Goal: Register for event/course

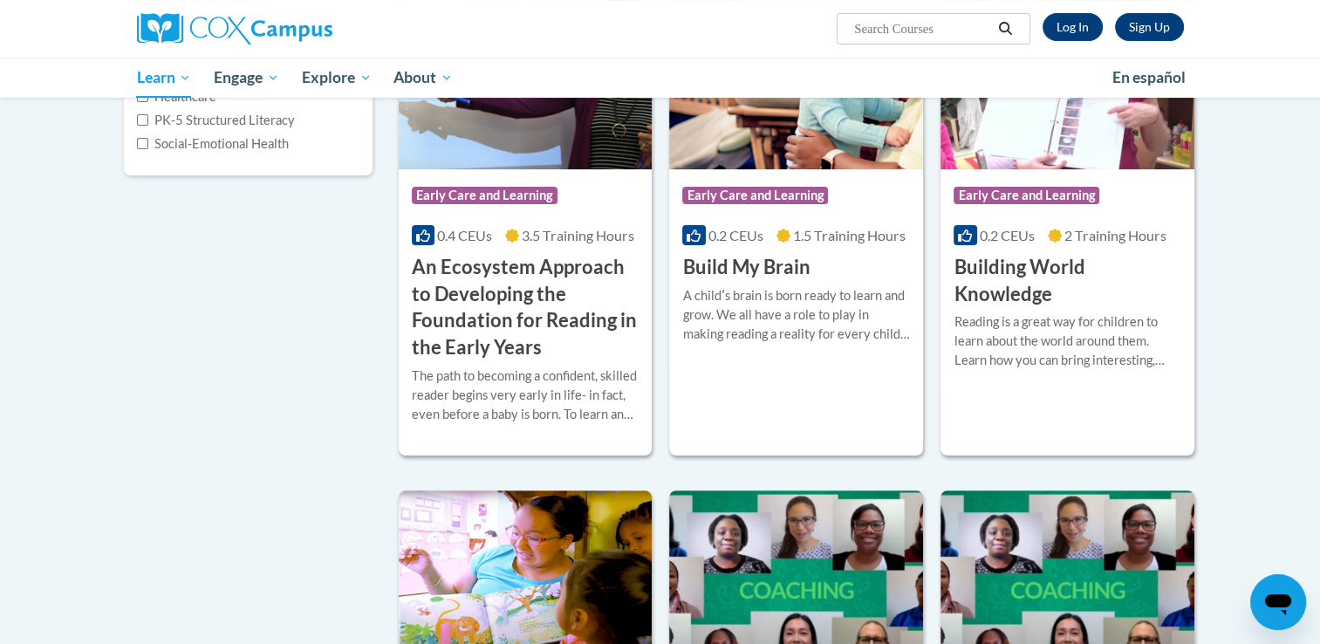
scroll to position [349, 0]
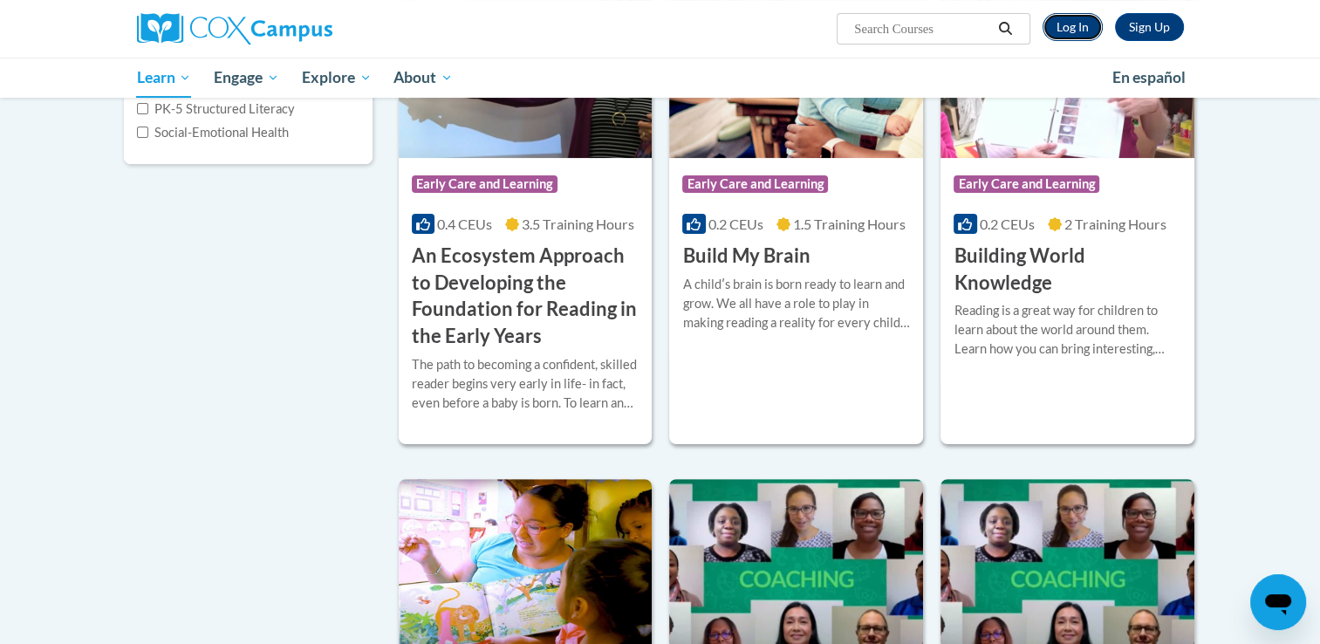
click at [1077, 30] on link "Log In" at bounding box center [1072, 27] width 60 height 28
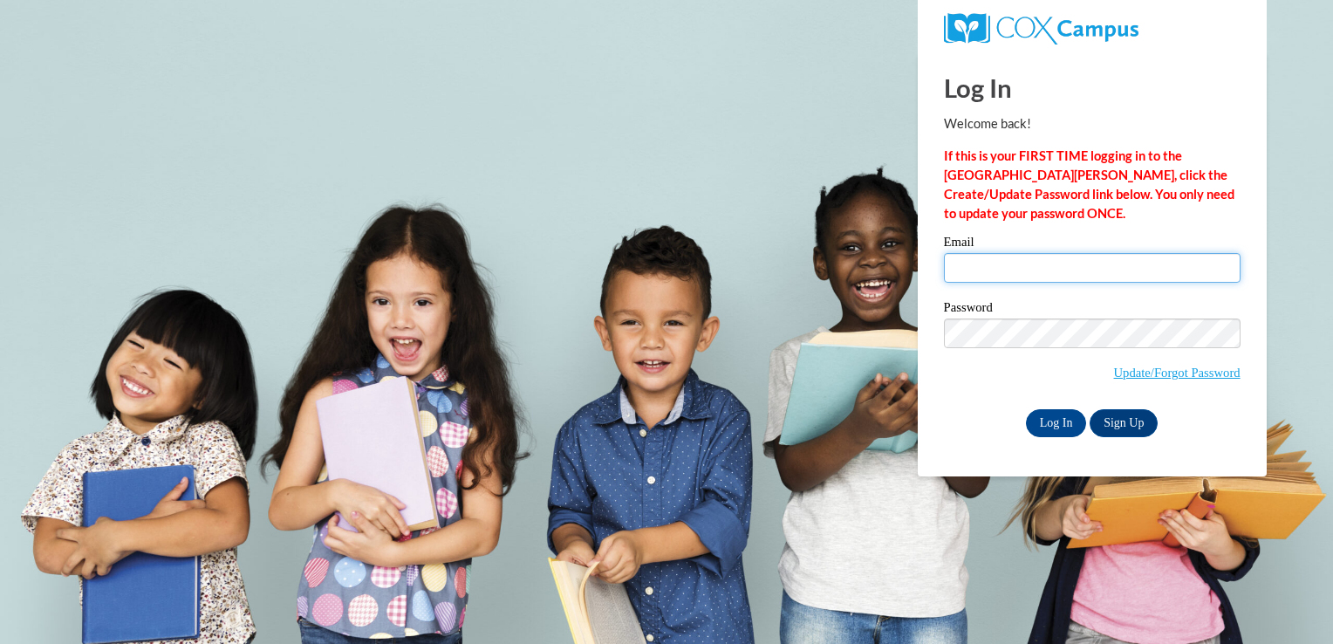
click at [1018, 274] on input "Email" at bounding box center [1092, 268] width 297 height 30
type input "thende21@student.westgatech.edu"
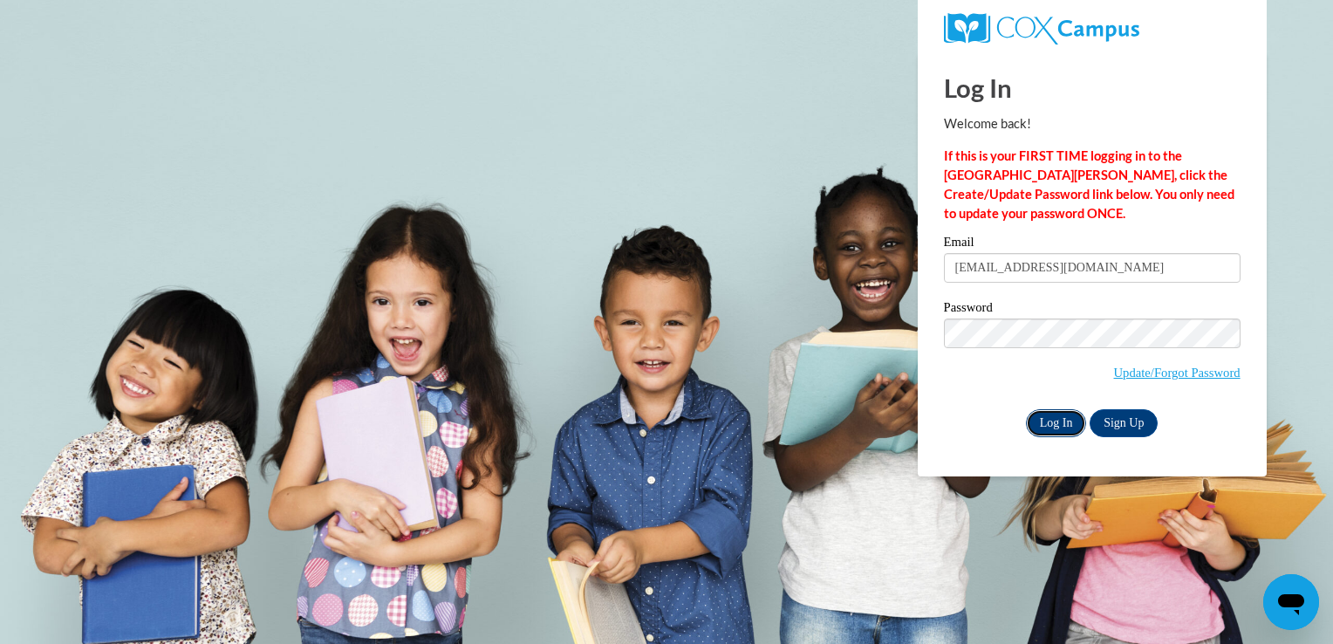
click at [1059, 423] on input "Log In" at bounding box center [1056, 423] width 61 height 28
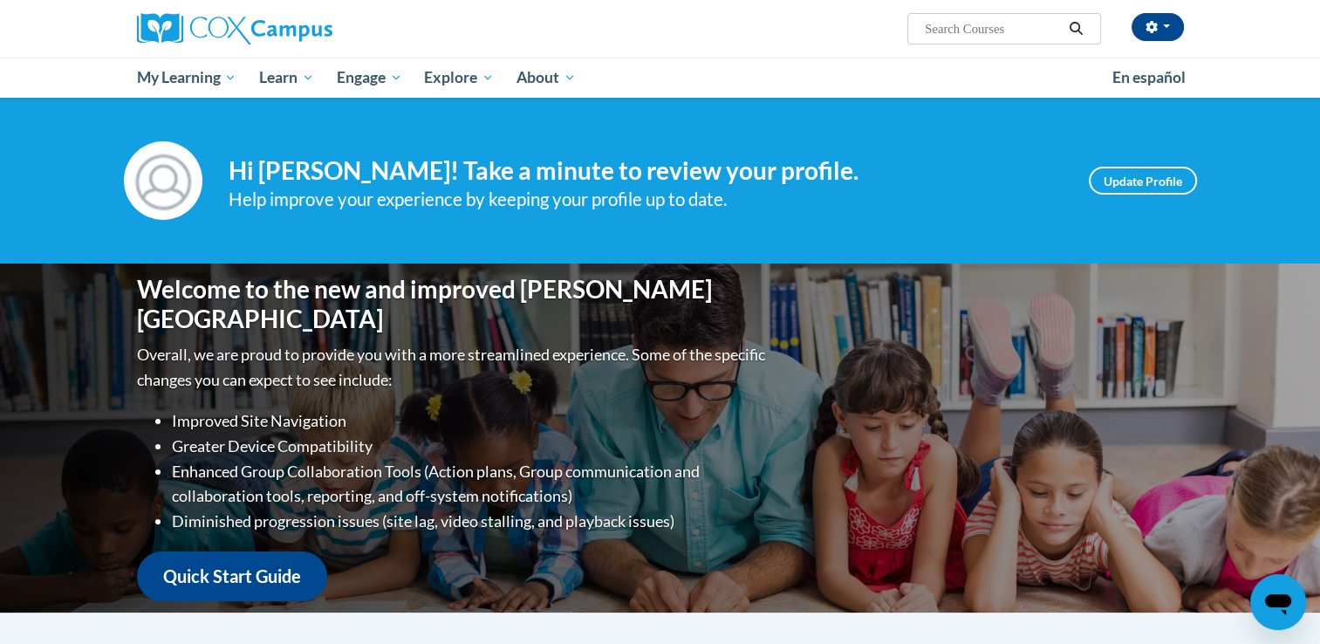
click at [952, 34] on input "Search..." at bounding box center [993, 28] width 140 height 21
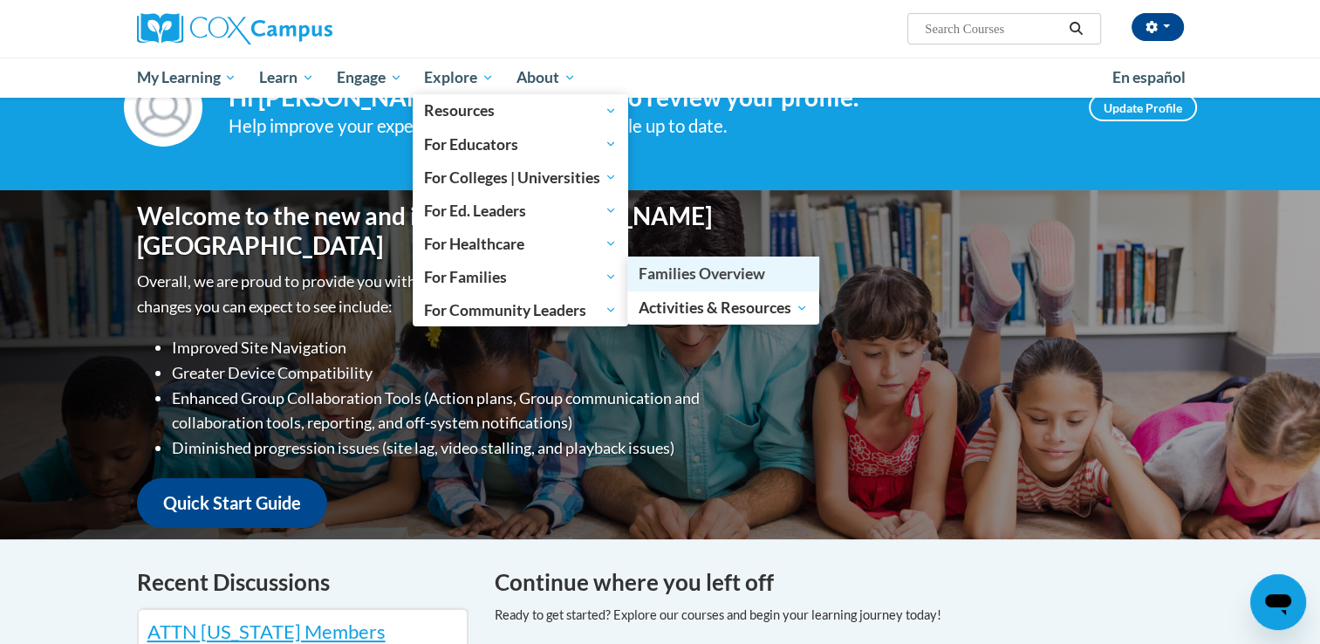
scroll to position [523, 0]
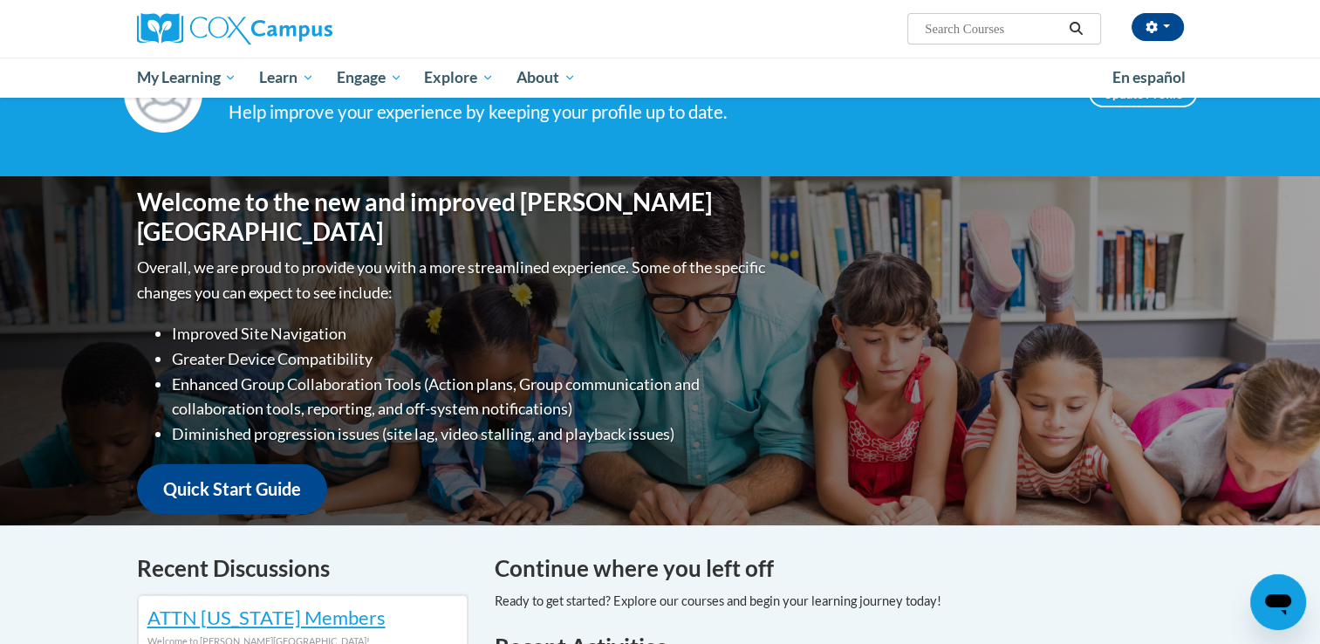
scroll to position [0, 0]
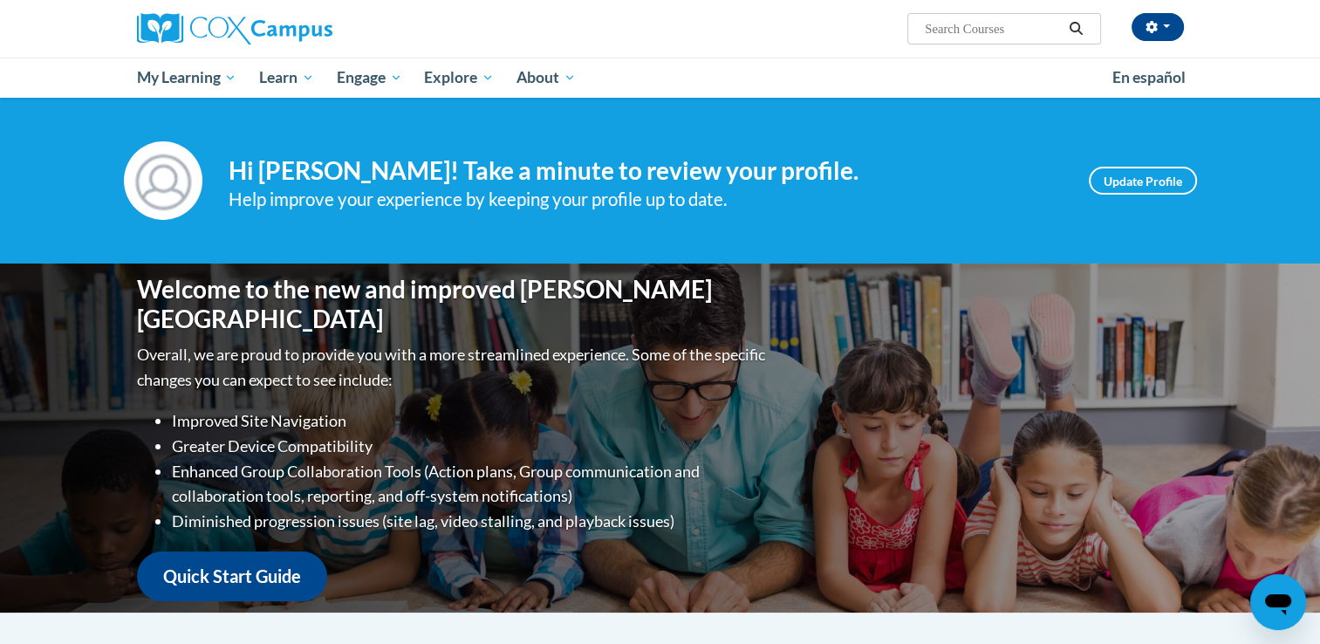
click at [1013, 34] on input "Search..." at bounding box center [993, 28] width 140 height 21
type input "meaningful conversations"
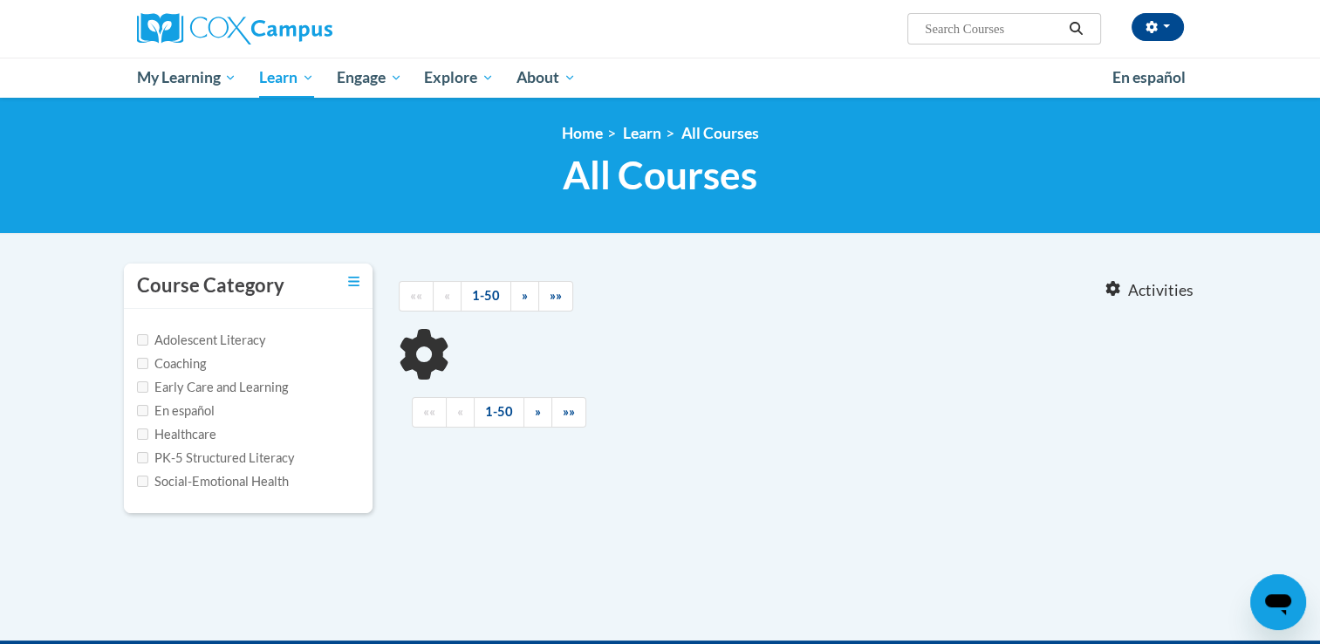
type input "meaningful conversations"
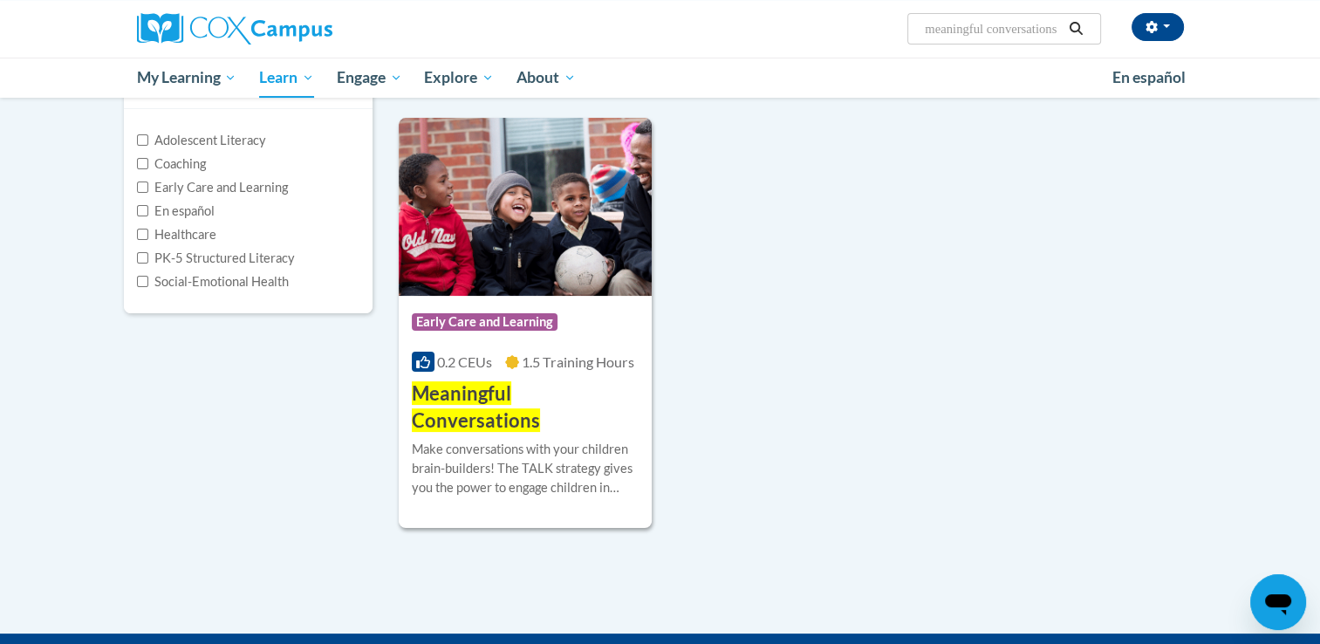
scroll to position [262, 0]
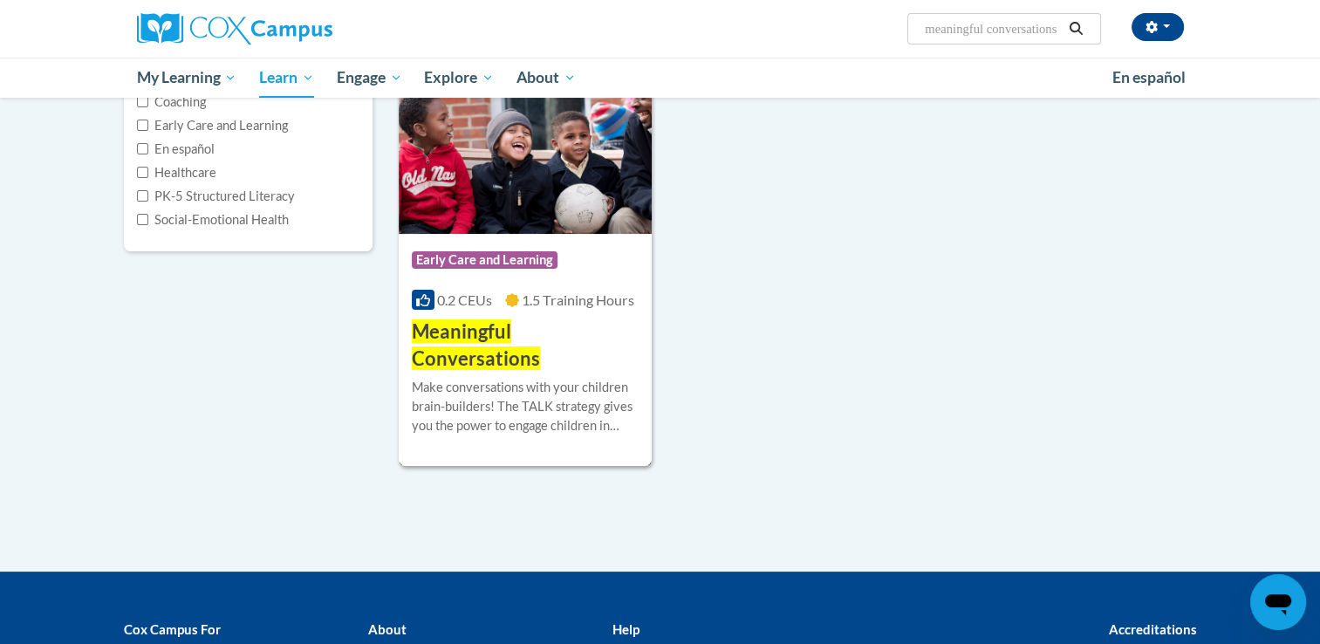
click at [512, 378] on div "Make conversations with your children brain-builders! The TALK strategy gives y…" at bounding box center [526, 407] width 228 height 58
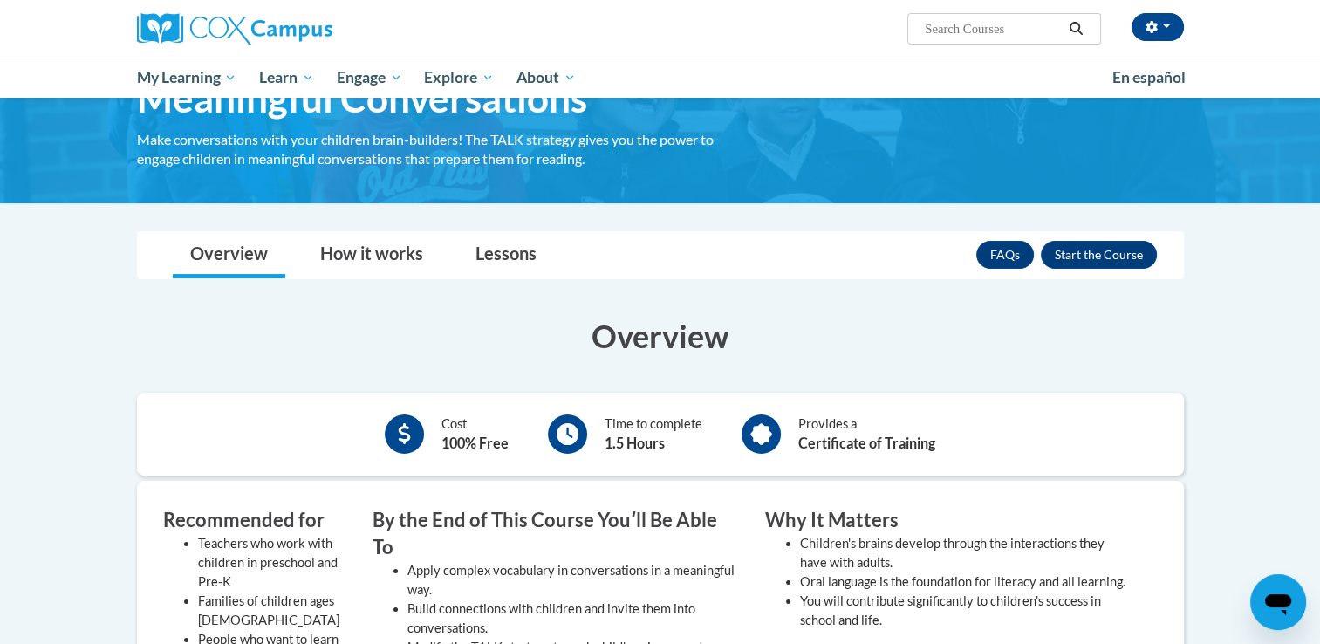
scroll to position [87, 0]
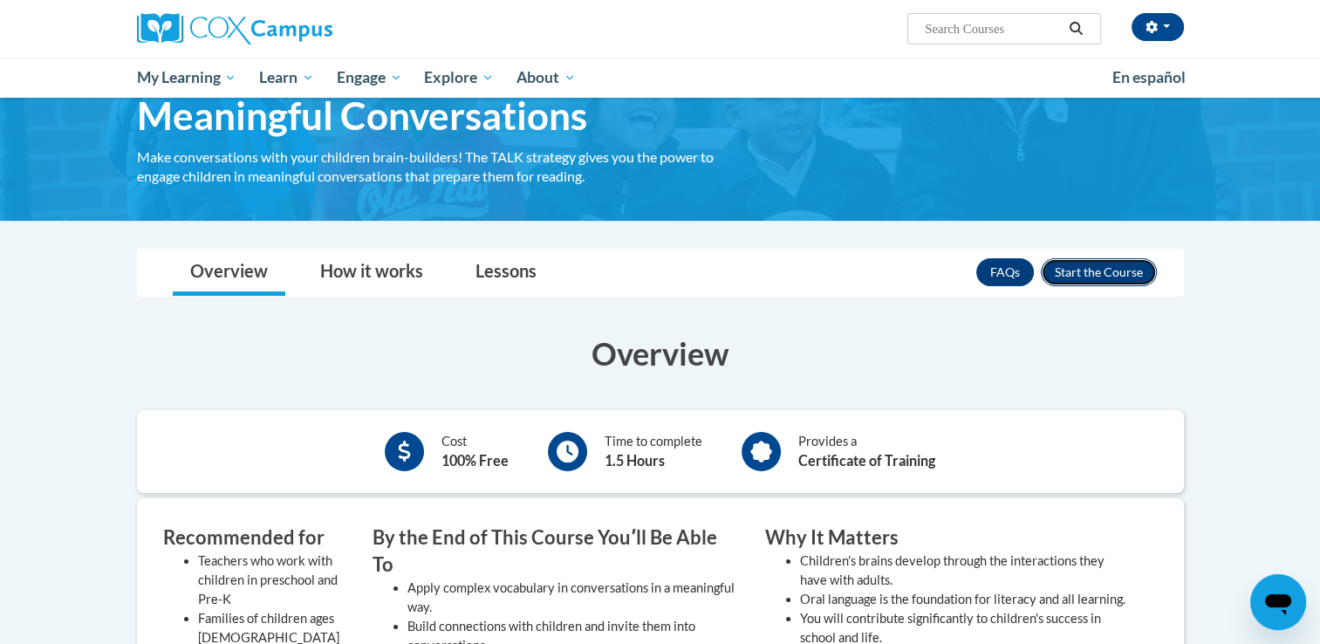
click at [1109, 278] on button "Enroll" at bounding box center [1099, 272] width 116 height 28
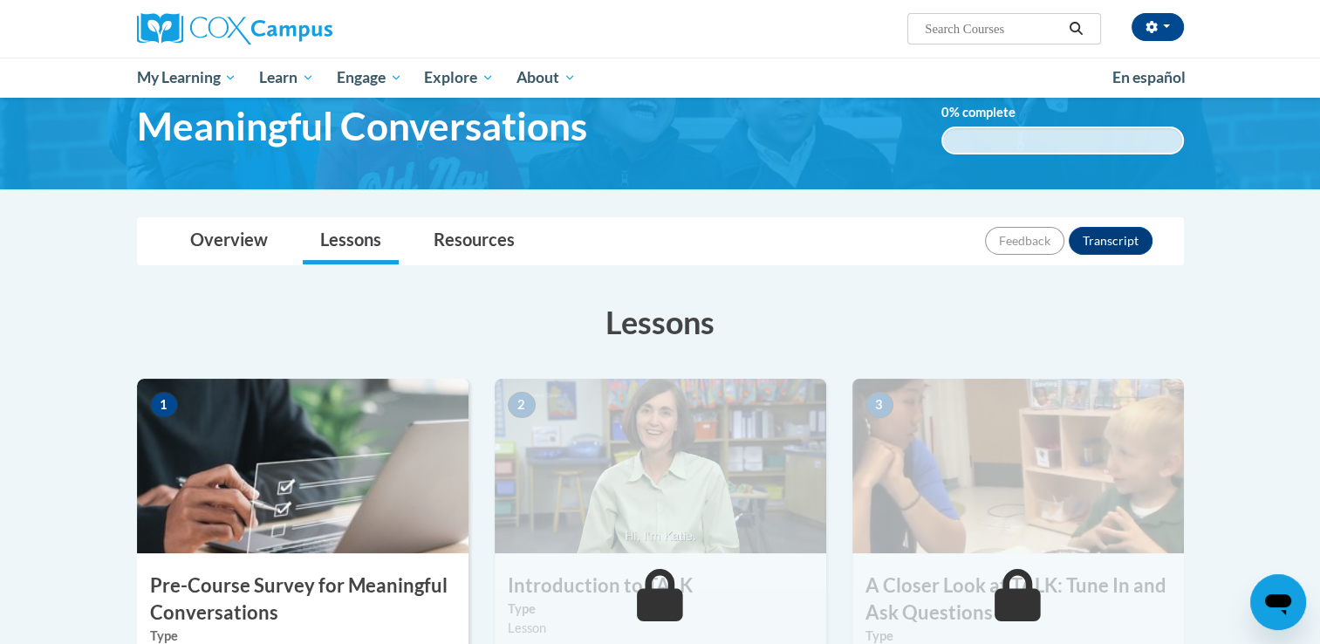
scroll to position [14, 0]
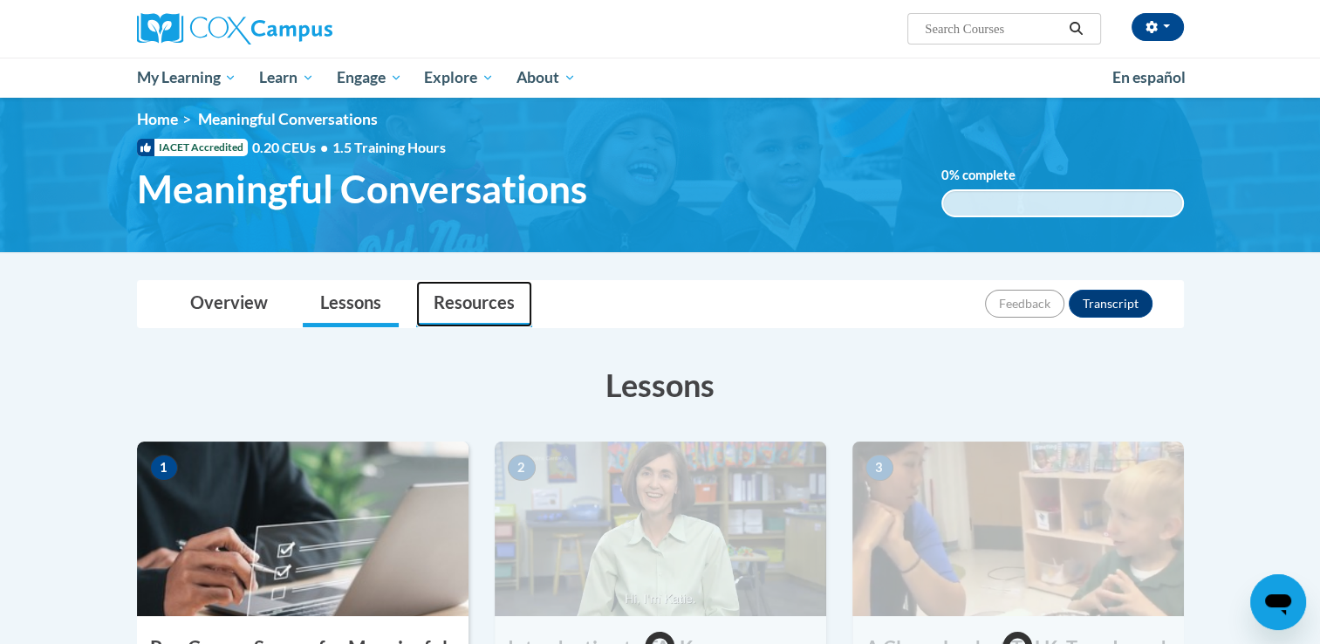
click at [506, 301] on link "Resources" at bounding box center [474, 304] width 116 height 46
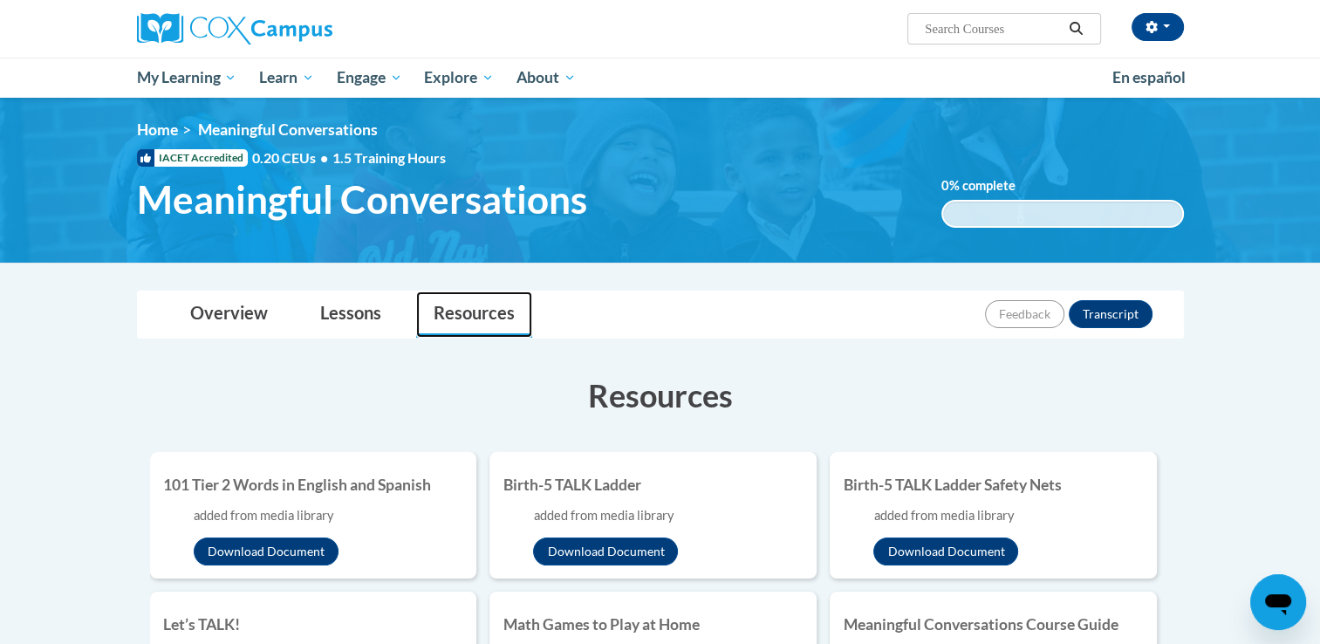
scroll to position [0, 0]
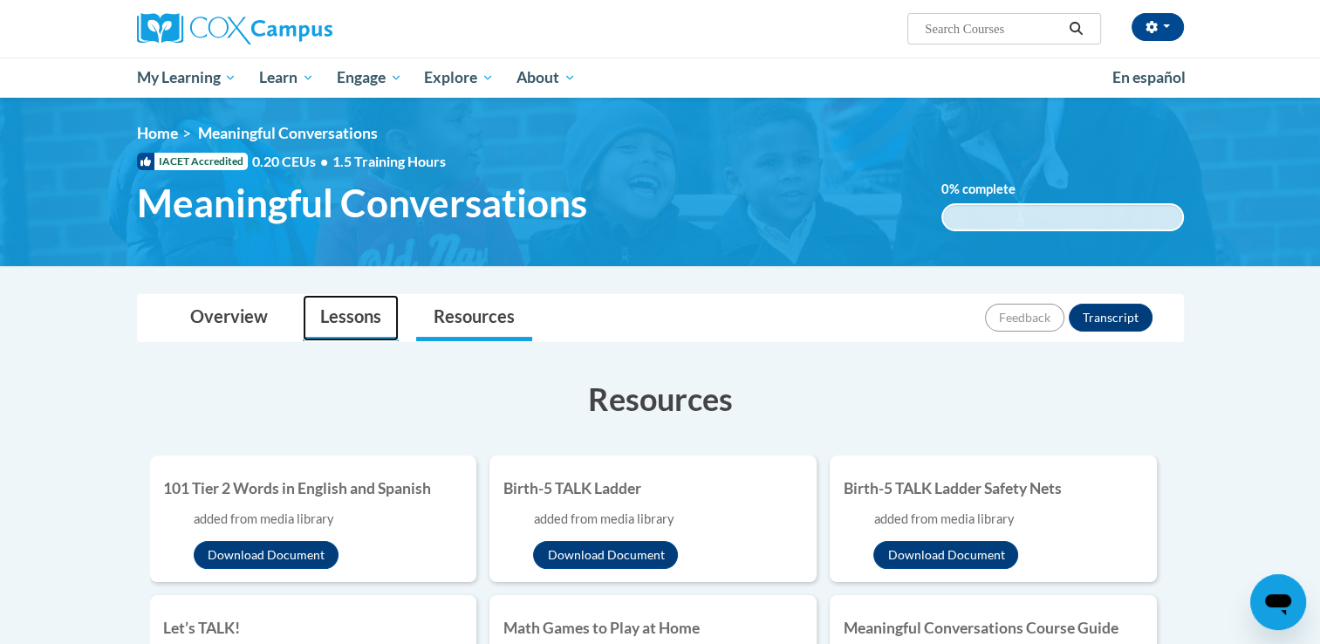
click at [352, 317] on link "Lessons" at bounding box center [351, 318] width 96 height 46
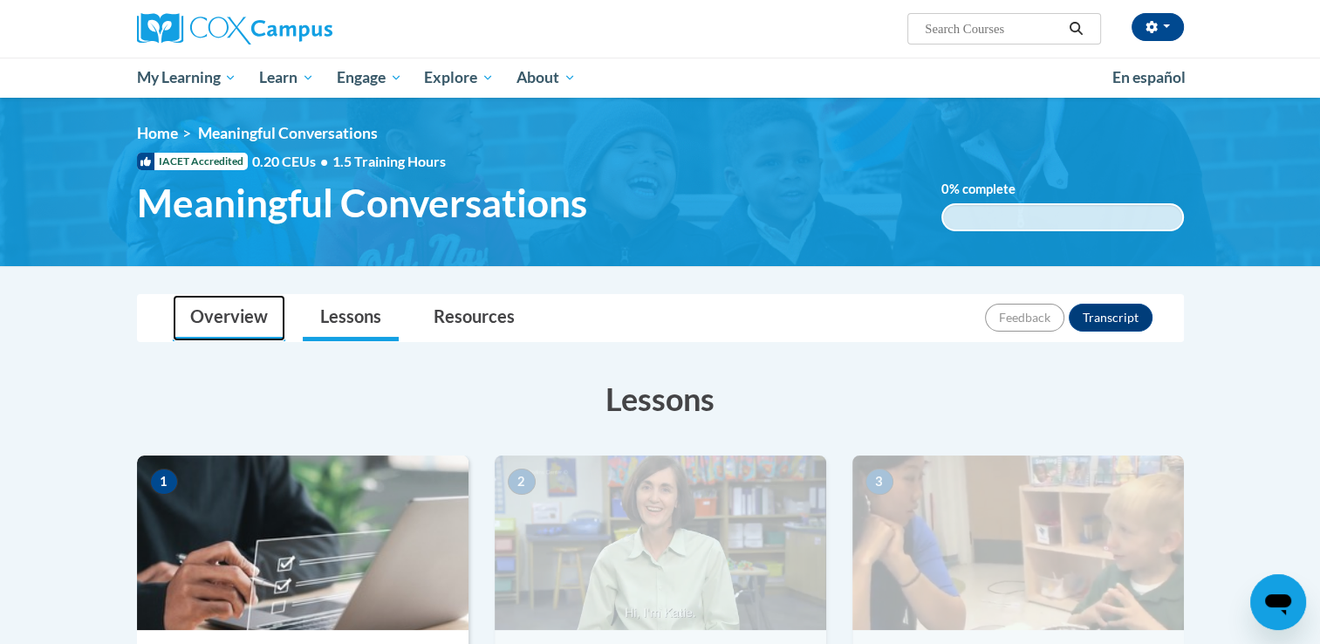
click at [228, 323] on link "Overview" at bounding box center [229, 318] width 113 height 46
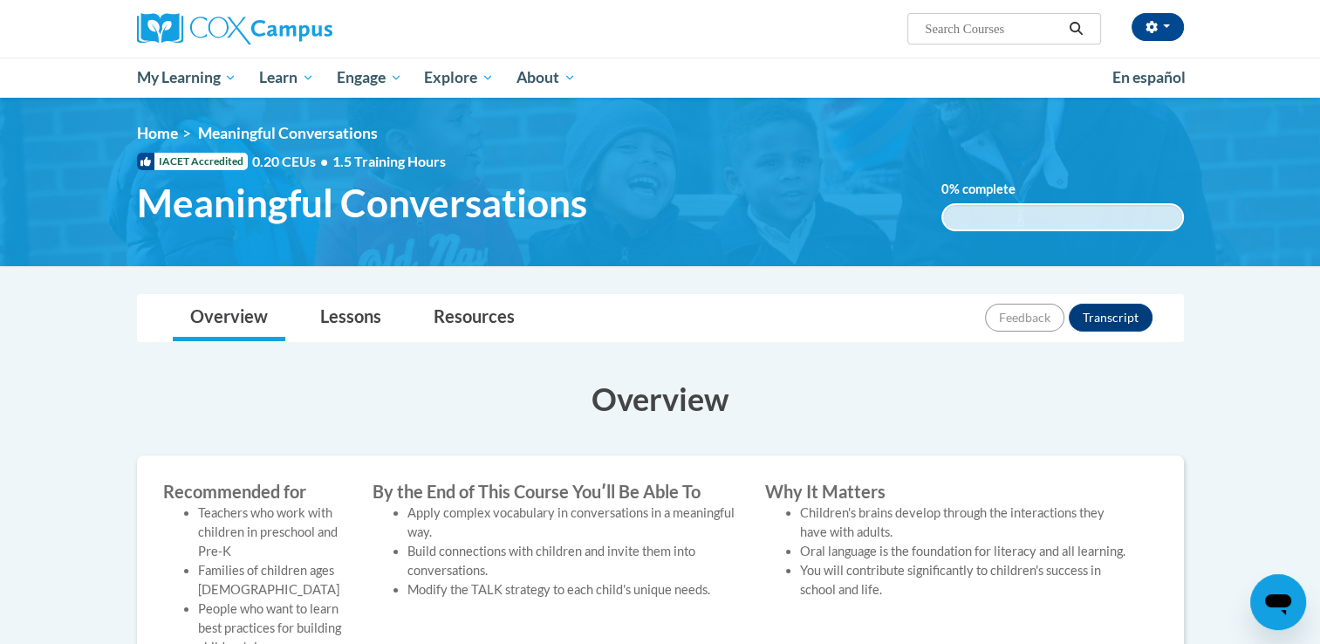
click at [342, 330] on link "Lessons" at bounding box center [351, 318] width 96 height 46
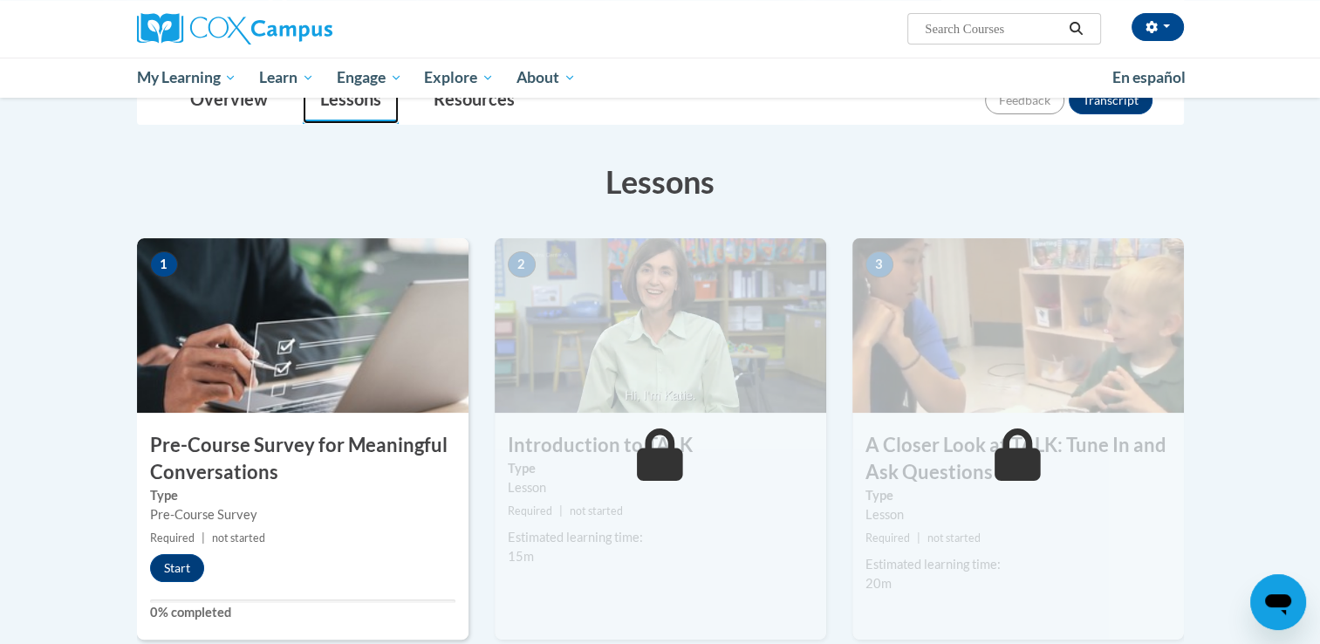
scroll to position [349, 0]
